Goal: Check status: Check status

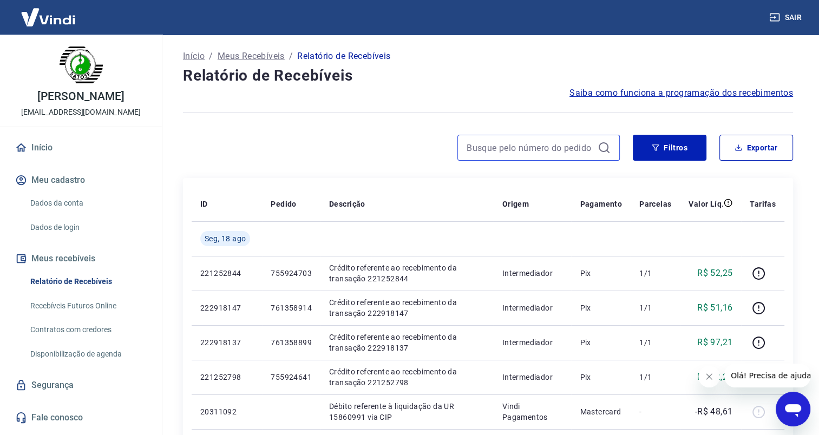
click at [527, 148] on input at bounding box center [530, 148] width 127 height 16
paste input "755924562"
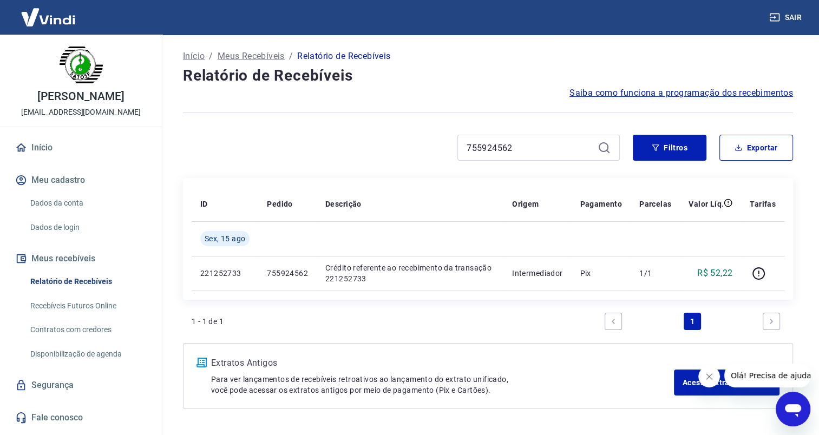
click at [713, 379] on button "Fechar mensagem da empresa" at bounding box center [709, 377] width 22 height 22
drag, startPoint x: 516, startPoint y: 148, endPoint x: 405, endPoint y: 141, distance: 110.6
click at [405, 141] on div "755924562" at bounding box center [401, 148] width 437 height 26
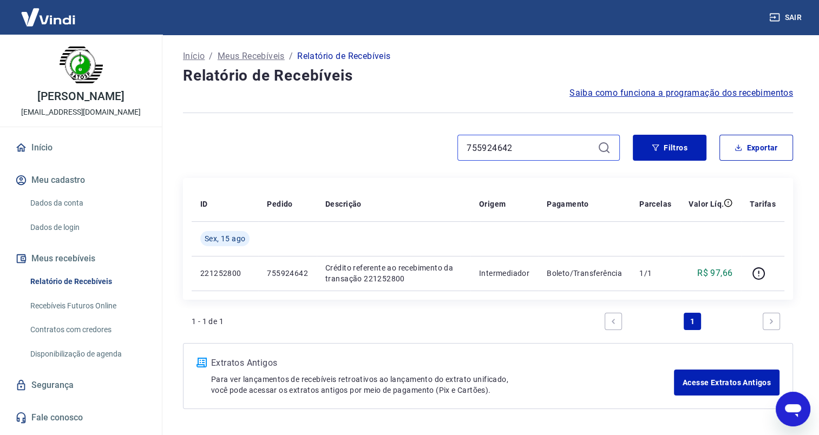
drag, startPoint x: 516, startPoint y: 145, endPoint x: 457, endPoint y: 147, distance: 59.0
click at [457, 147] on div "755924642" at bounding box center [538, 148] width 162 height 26
paste input "68"
drag, startPoint x: 526, startPoint y: 152, endPoint x: 413, endPoint y: 147, distance: 112.7
click at [413, 147] on div "755924668" at bounding box center [401, 148] width 437 height 26
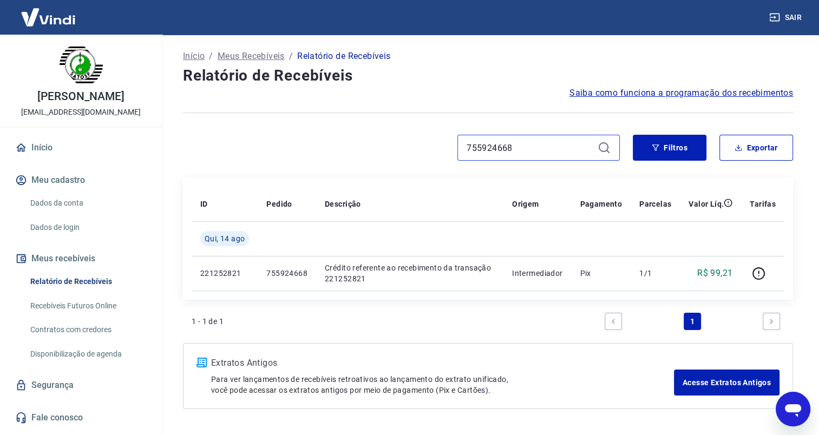
paste input "702"
drag, startPoint x: 490, startPoint y: 147, endPoint x: 445, endPoint y: 143, distance: 45.1
click at [445, 143] on div "755924702" at bounding box center [401, 148] width 437 height 26
paste input "61358849"
drag, startPoint x: 528, startPoint y: 147, endPoint x: 402, endPoint y: 136, distance: 127.1
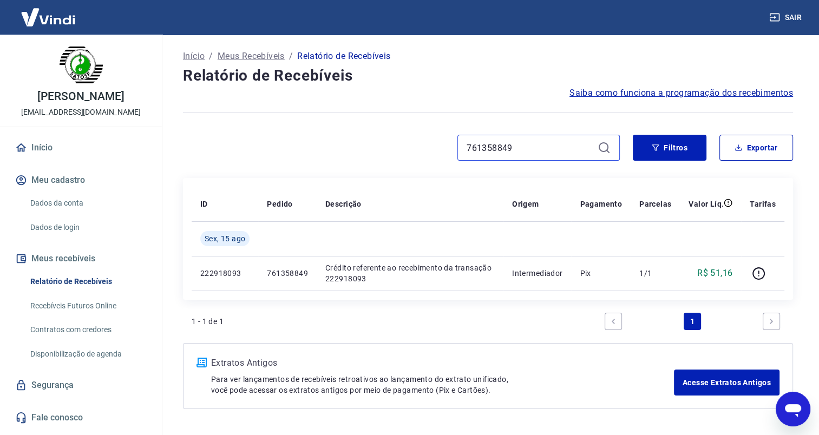
click at [402, 136] on div "761358849" at bounding box center [401, 148] width 437 height 26
paste input "51"
drag, startPoint x: 537, startPoint y: 142, endPoint x: 426, endPoint y: 140, distance: 110.4
click at [426, 140] on div "761358851" at bounding box center [401, 148] width 437 height 26
paste input "62"
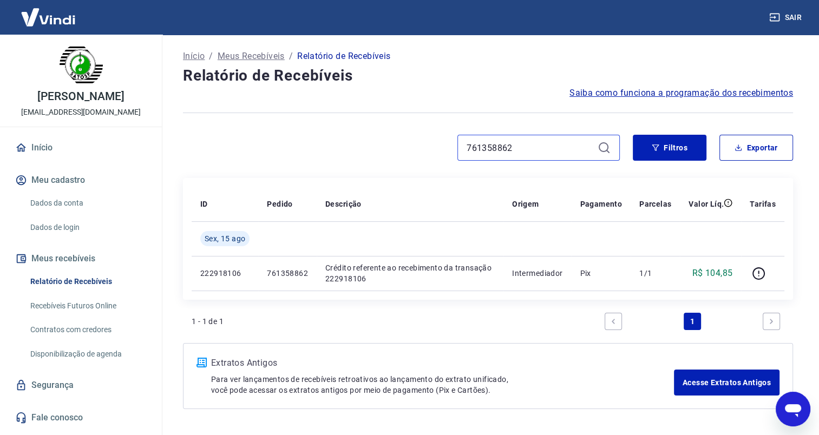
drag, startPoint x: 535, startPoint y: 149, endPoint x: 437, endPoint y: 140, distance: 98.9
click at [438, 140] on div "761358862" at bounding box center [401, 148] width 437 height 26
paste input "70"
drag, startPoint x: 528, startPoint y: 146, endPoint x: 423, endPoint y: 147, distance: 105.5
click at [423, 147] on div "761358870" at bounding box center [401, 148] width 437 height 26
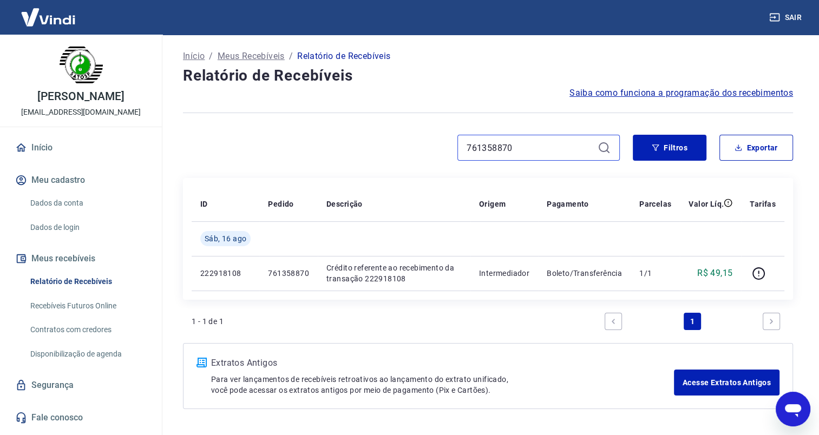
paste input "83"
drag, startPoint x: 515, startPoint y: 145, endPoint x: 421, endPoint y: 144, distance: 94.2
click at [421, 144] on div "761358883" at bounding box center [401, 148] width 437 height 26
paste input "6"
drag, startPoint x: 513, startPoint y: 147, endPoint x: 411, endPoint y: 140, distance: 102.0
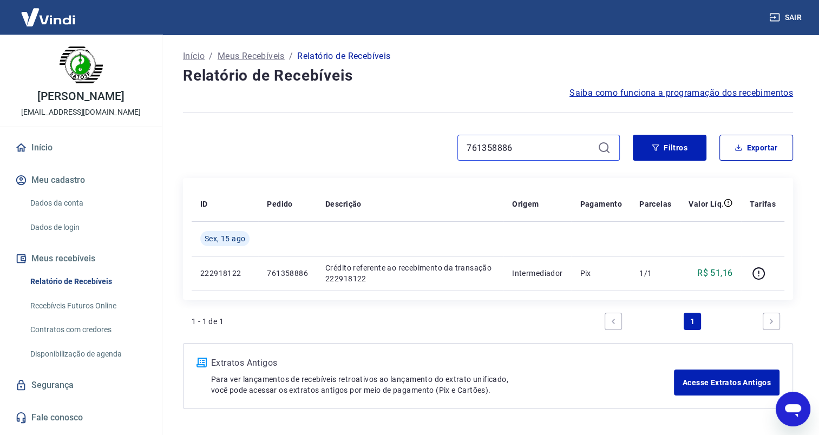
click at [411, 140] on div "761358886" at bounding box center [401, 148] width 437 height 26
paste input "97"
drag, startPoint x: 520, startPoint y: 143, endPoint x: 440, endPoint y: 145, distance: 80.1
click at [441, 143] on div "761358897" at bounding box center [401, 148] width 437 height 26
paste input "89"
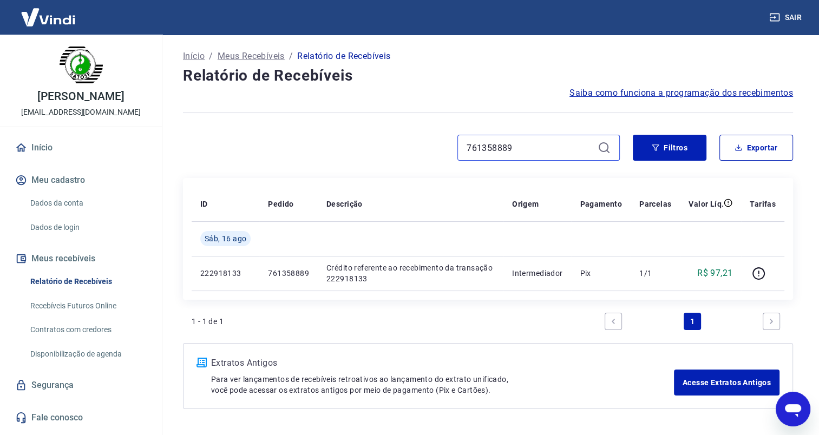
drag, startPoint x: 529, startPoint y: 152, endPoint x: 421, endPoint y: 149, distance: 108.8
click at [421, 149] on div "761358889" at bounding box center [401, 148] width 437 height 26
paste input "94"
type input "761358894"
